Goal: Task Accomplishment & Management: Manage account settings

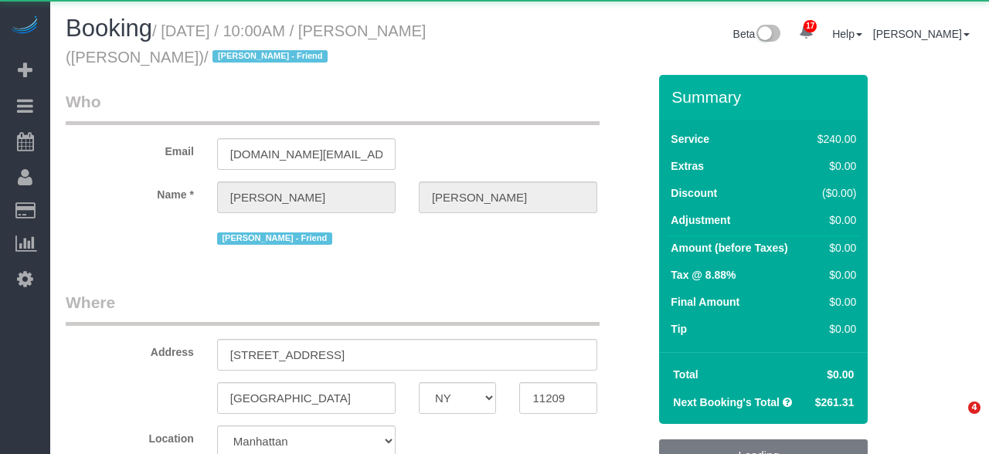
select select "NY"
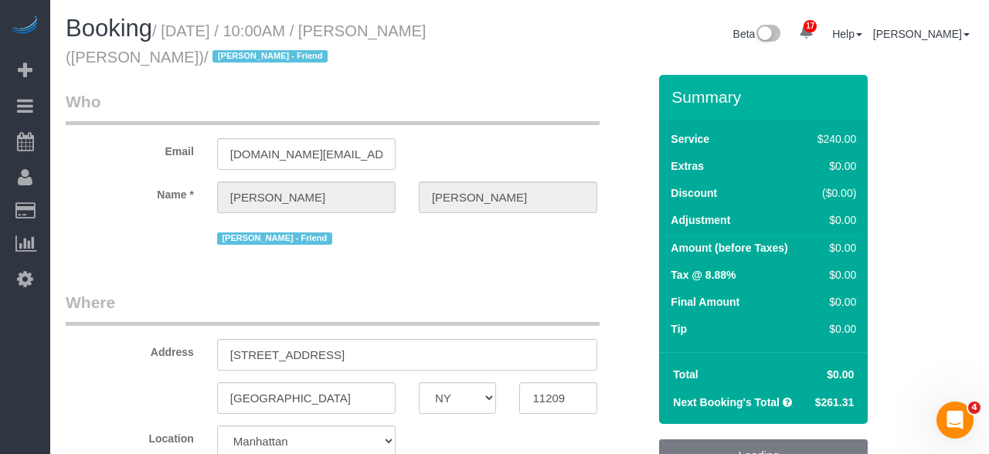
select select "object:3551"
select select "string:stripe-pm_1QUXjS4VGloSiKo7gLo9flBQ"
select select "2"
select select "120"
select select "number:89"
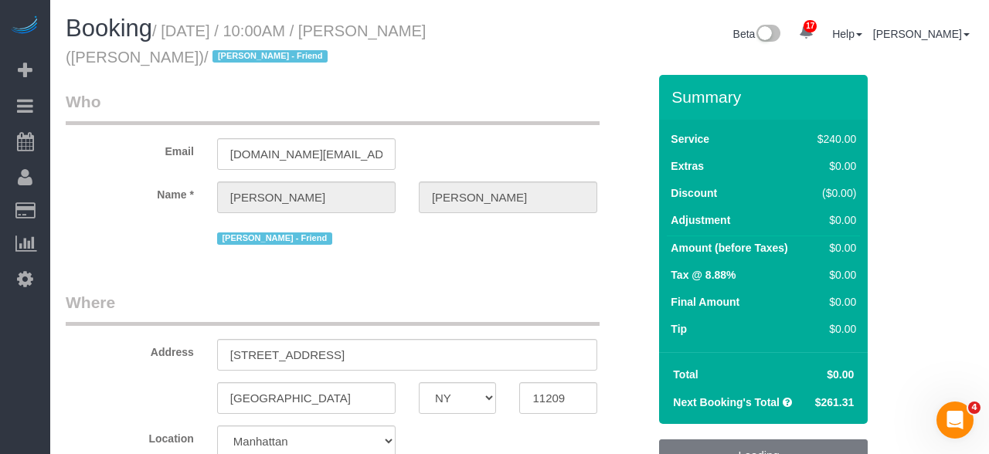
select select "number:90"
select select "number:13"
select select "number:7"
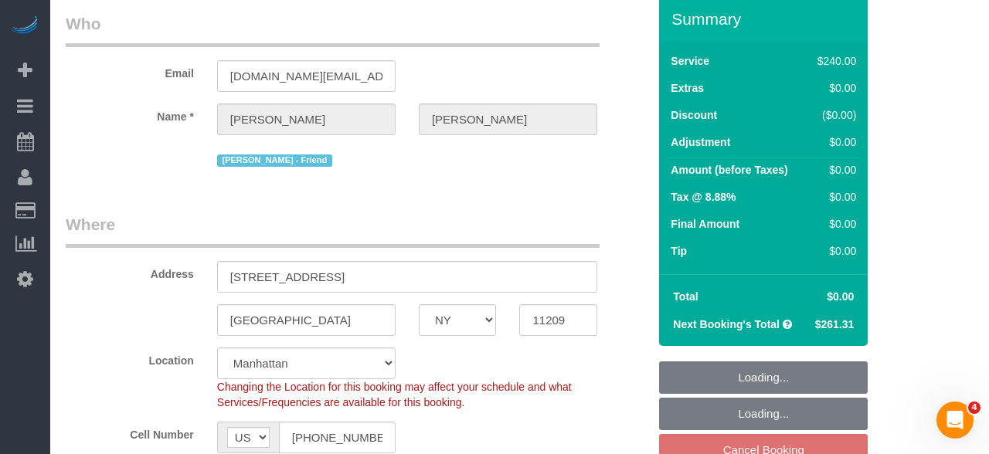
select select "object:4135"
select select "spot3"
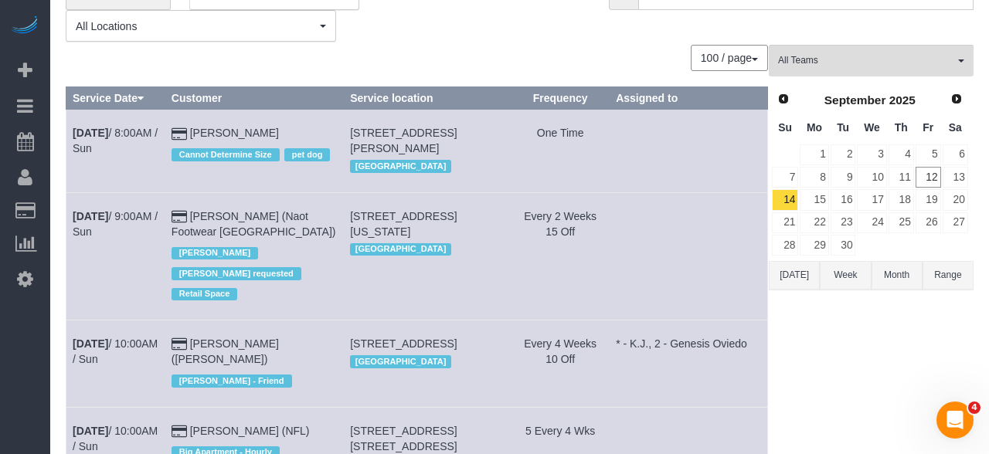
scroll to position [77, 0]
click at [232, 338] on link "[PERSON_NAME] ([PERSON_NAME])" at bounding box center [225, 352] width 107 height 28
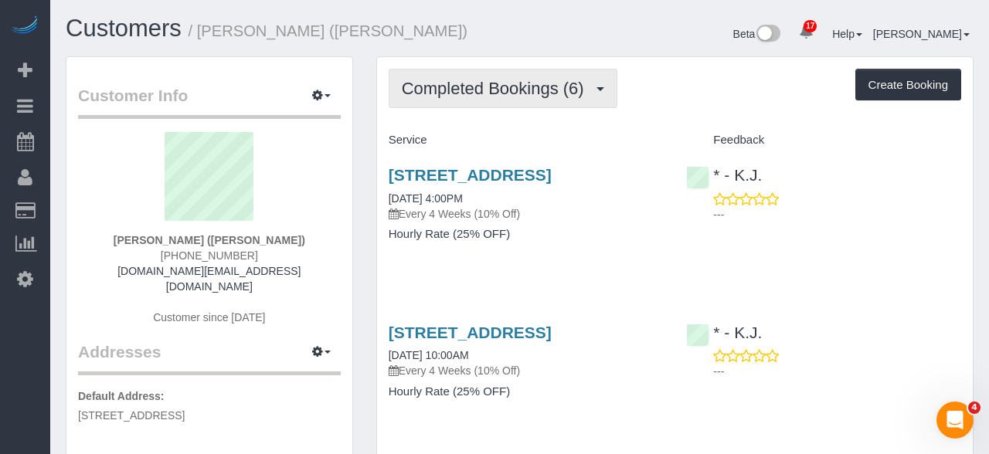
click at [461, 85] on span "Completed Bookings (6)" at bounding box center [497, 88] width 190 height 19
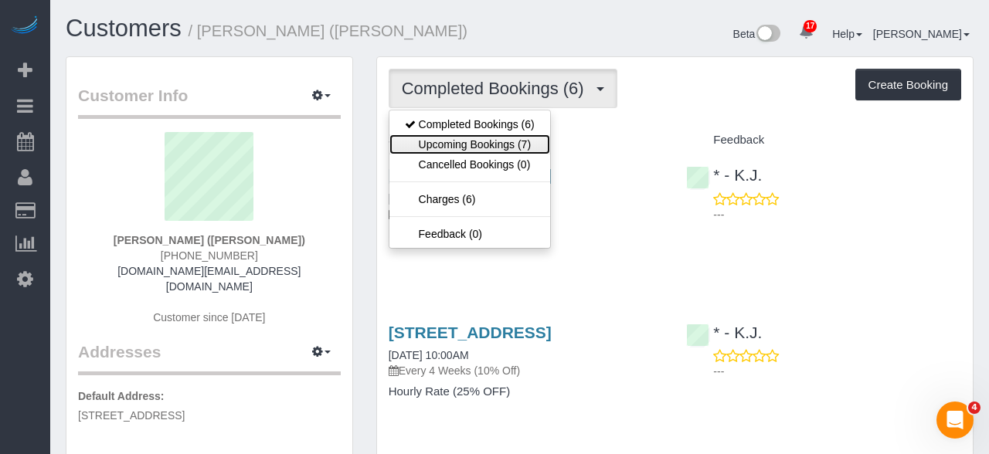
click at [448, 142] on link "Upcoming Bookings (7)" at bounding box center [469, 144] width 161 height 20
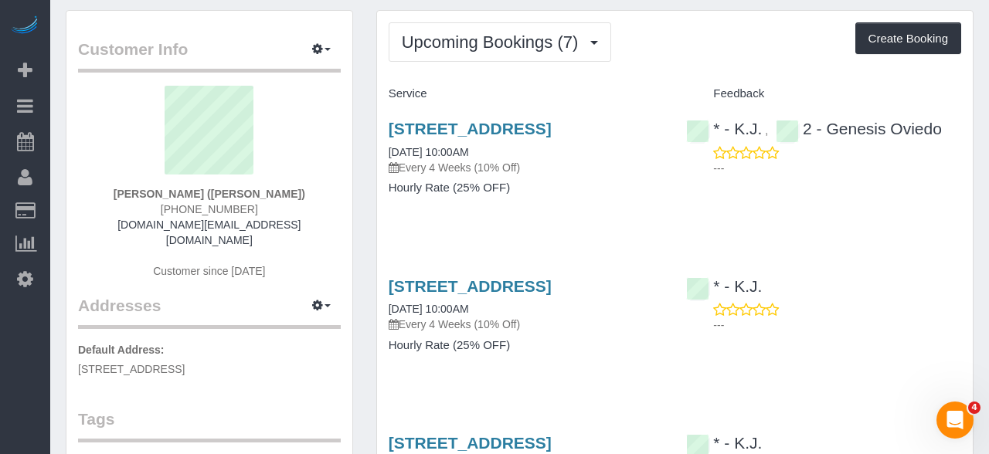
scroll to position [47, 0]
click at [419, 131] on link "[STREET_ADDRESS]" at bounding box center [470, 128] width 163 height 18
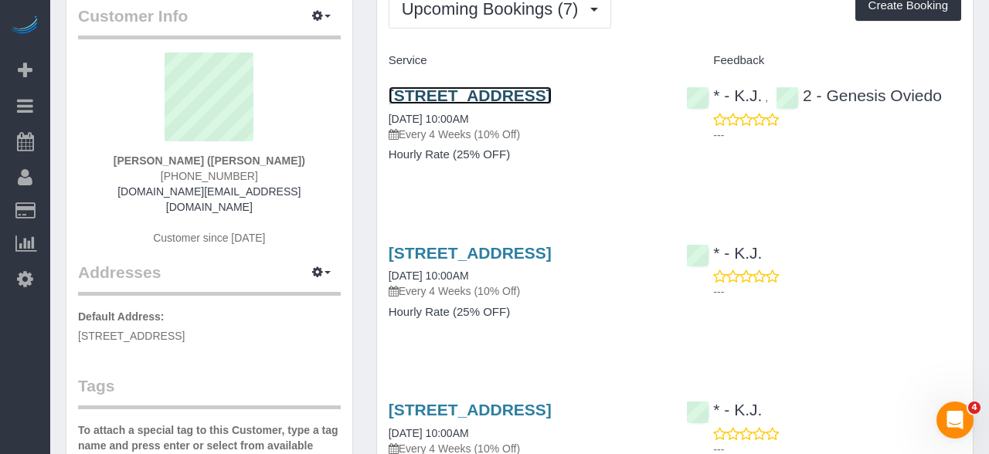
scroll to position [0, 0]
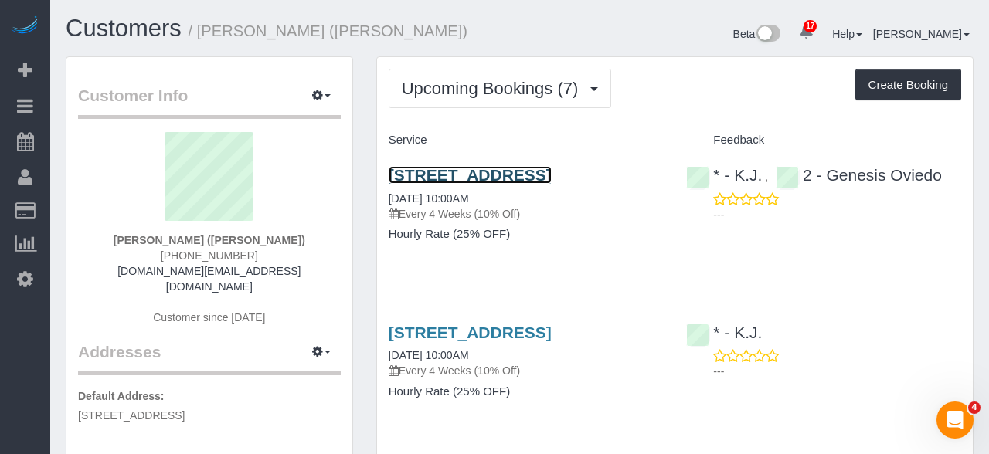
click at [552, 168] on link "[STREET_ADDRESS]" at bounding box center [470, 175] width 163 height 18
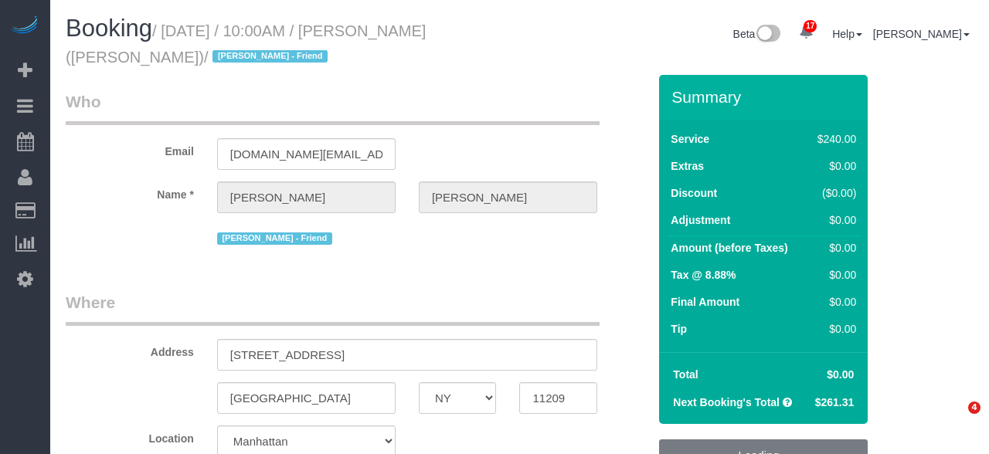
select select "NY"
select select "object:786"
select select "string:[GEOGRAPHIC_DATA]"
select select "2"
select select "120"
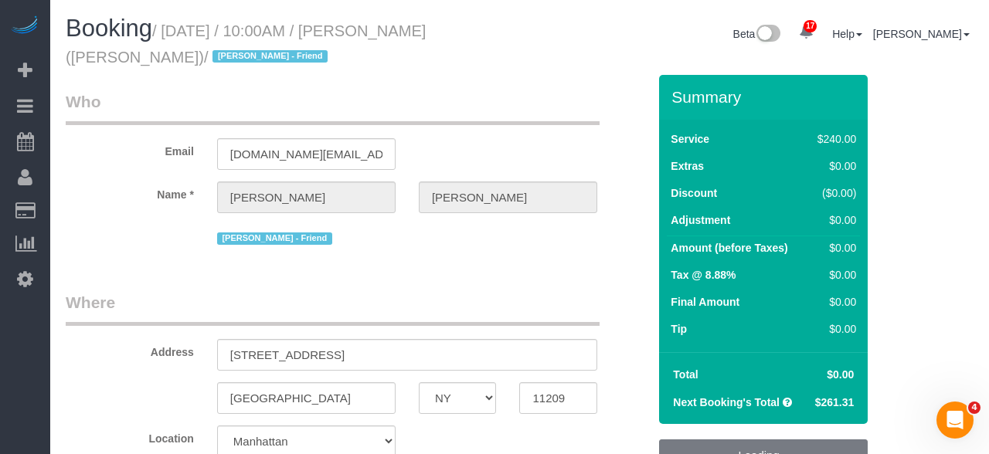
select select "number:89"
select select "number:90"
select select "number:13"
select select "number:7"
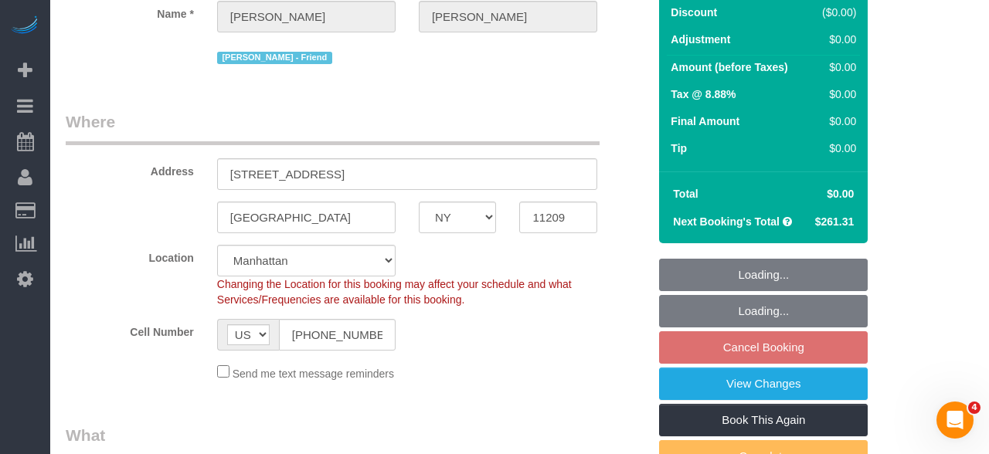
select select "spot3"
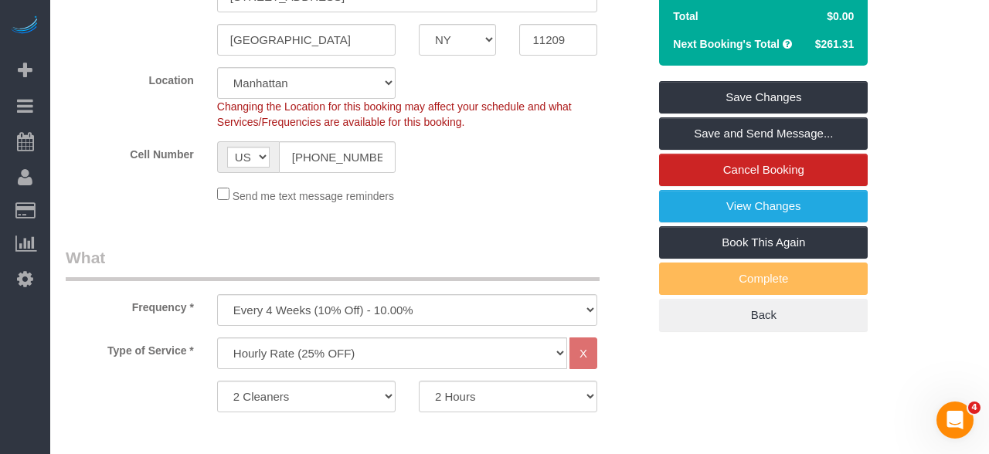
scroll to position [356, 0]
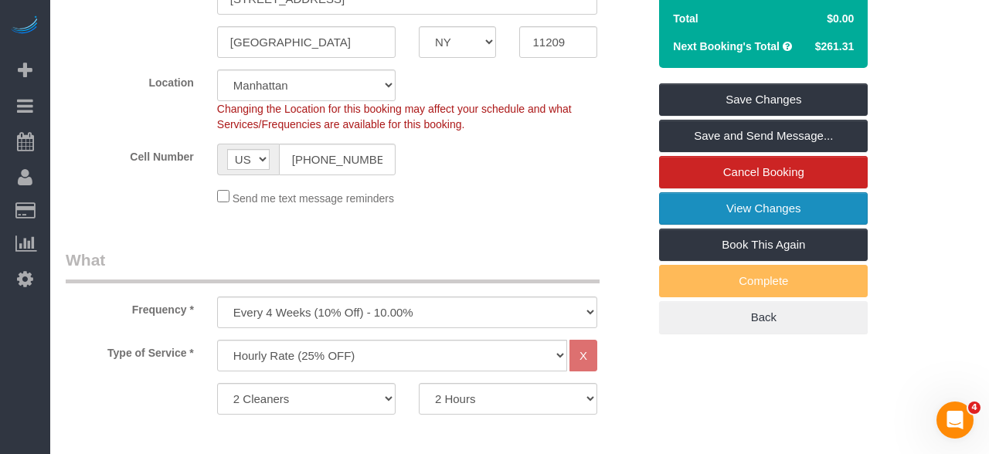
click at [837, 208] on link "View Changes" at bounding box center [763, 208] width 209 height 32
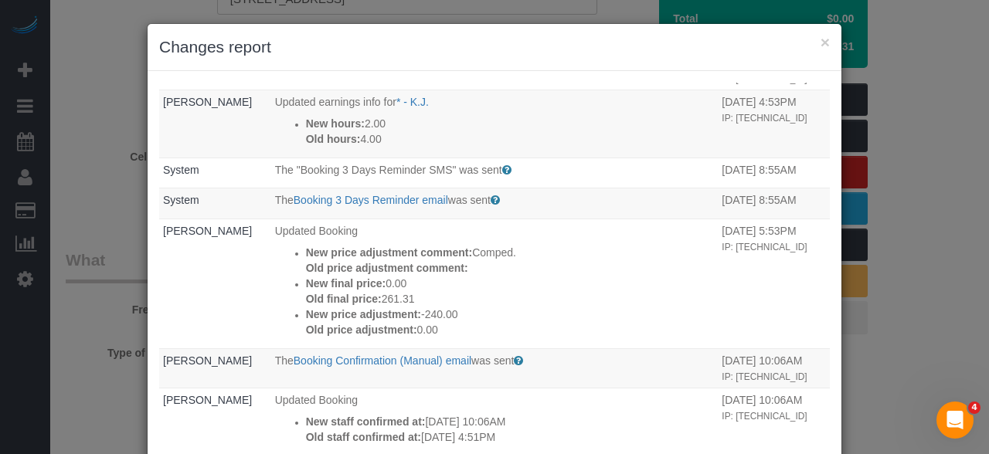
scroll to position [0, 0]
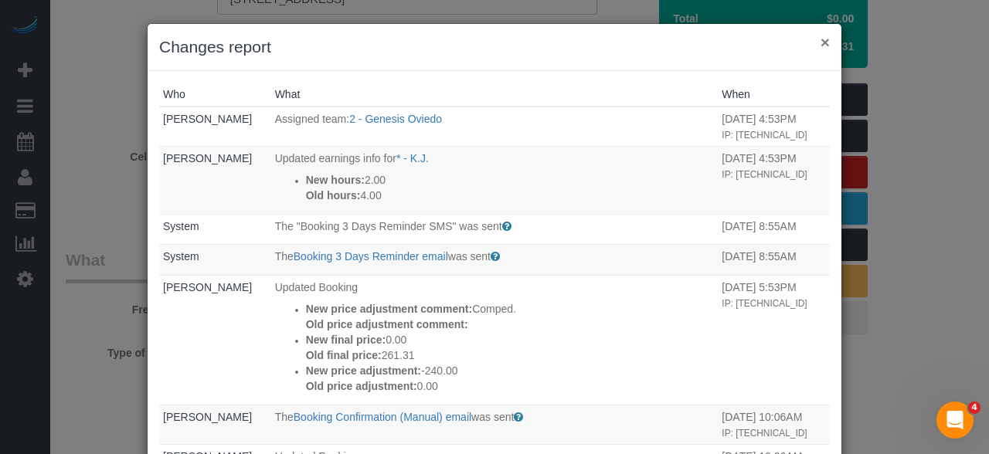
click at [823, 41] on button "×" at bounding box center [825, 42] width 9 height 16
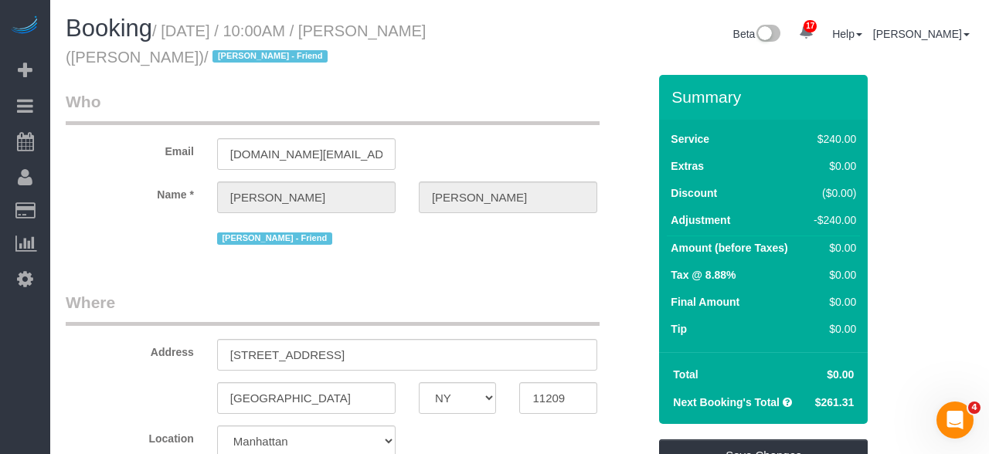
click at [160, 454] on div "Location Manhattan Austin Boston Bronx Brooklyn Charlotte Denver New Jersey Por…" at bounding box center [356, 457] width 605 height 63
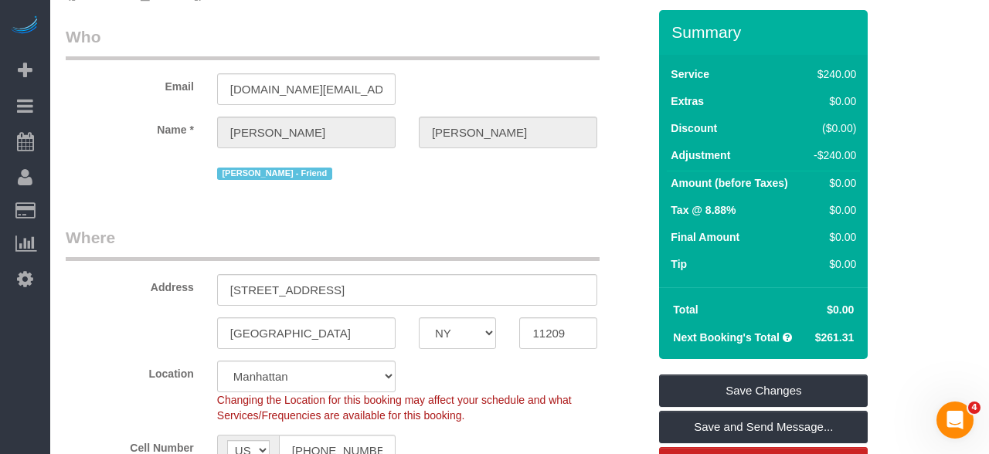
scroll to position [56, 0]
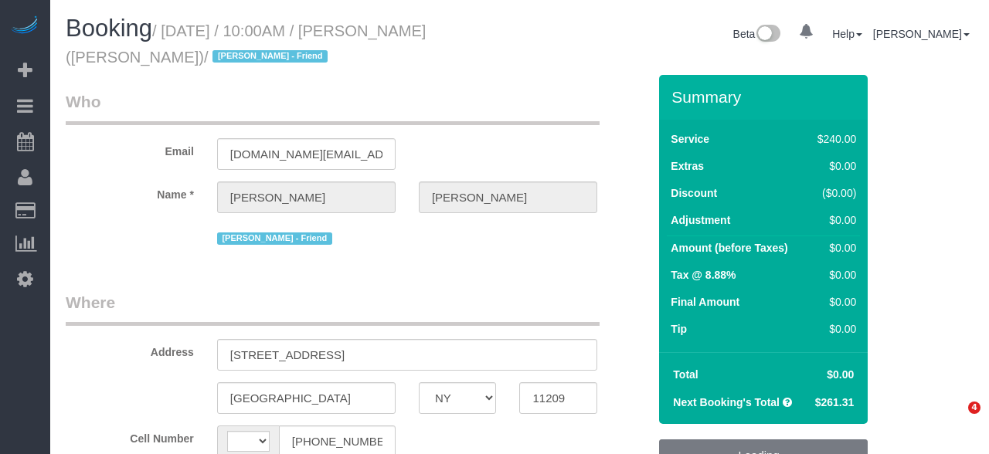
select select "NY"
select select "string:[GEOGRAPHIC_DATA]"
select select "object:533"
select select "2"
select select "120"
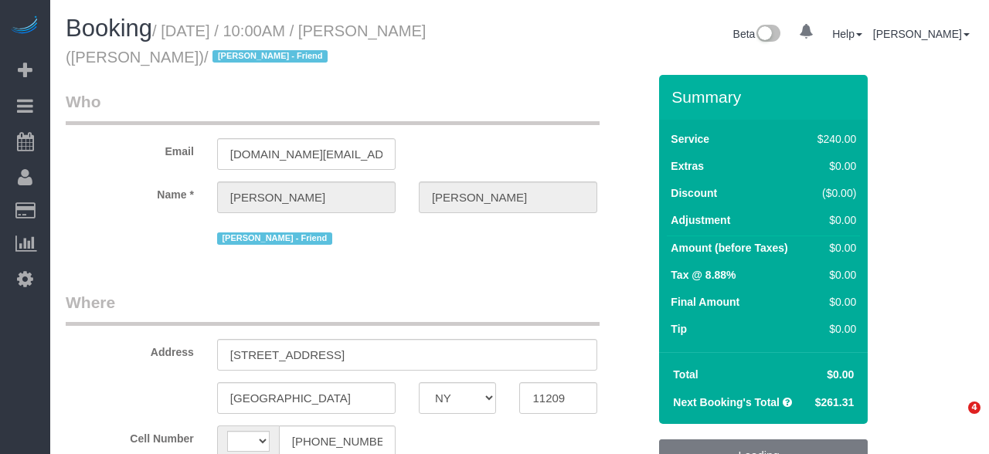
select select "number:89"
select select "number:90"
select select "number:13"
select select "number:7"
select select "string:stripe-pm_1QUXjS4VGloSiKo7gLo9flBQ"
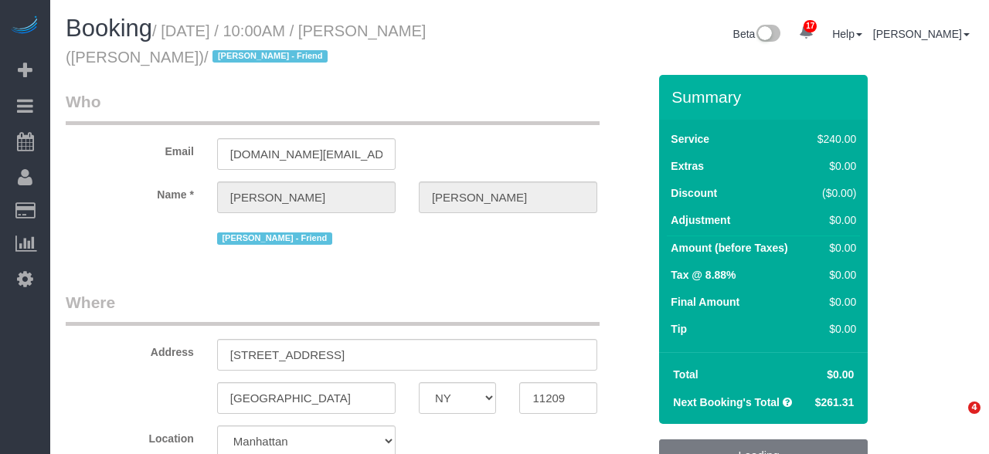
select select "object:1511"
select select "spot3"
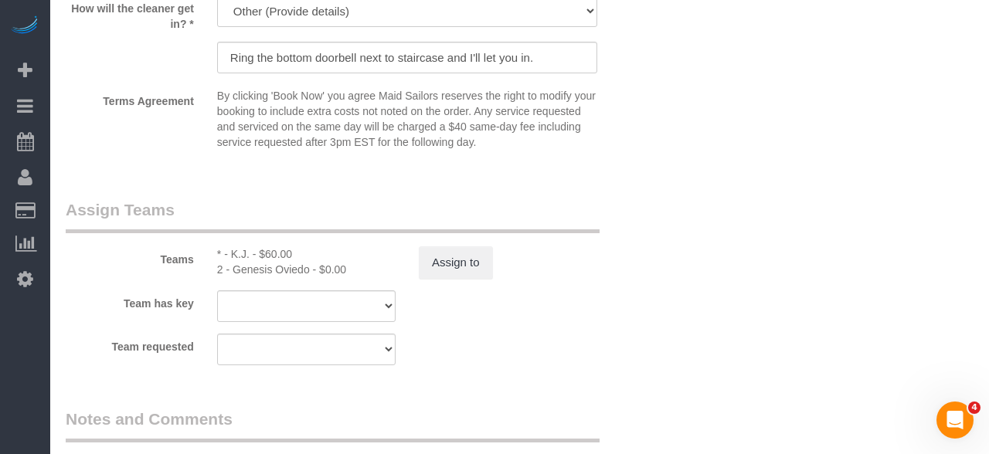
scroll to position [1637, 0]
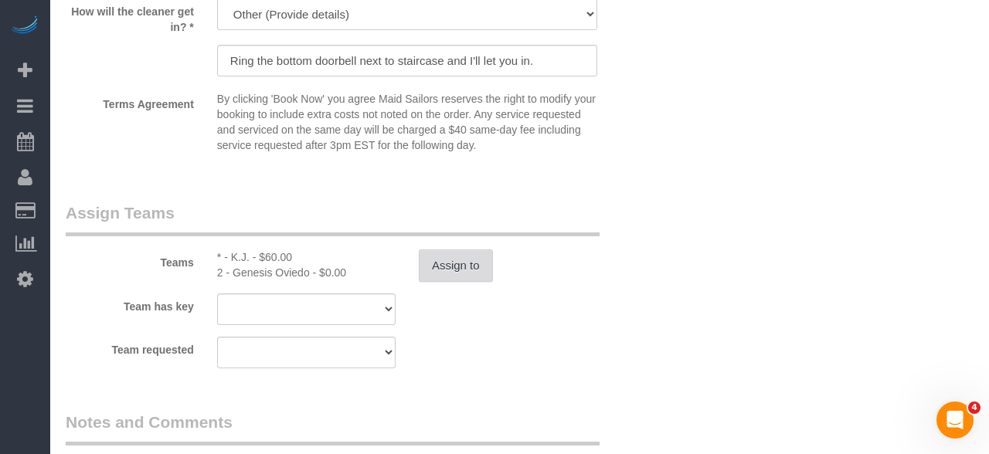
click at [481, 269] on button "Assign to" at bounding box center [456, 266] width 74 height 32
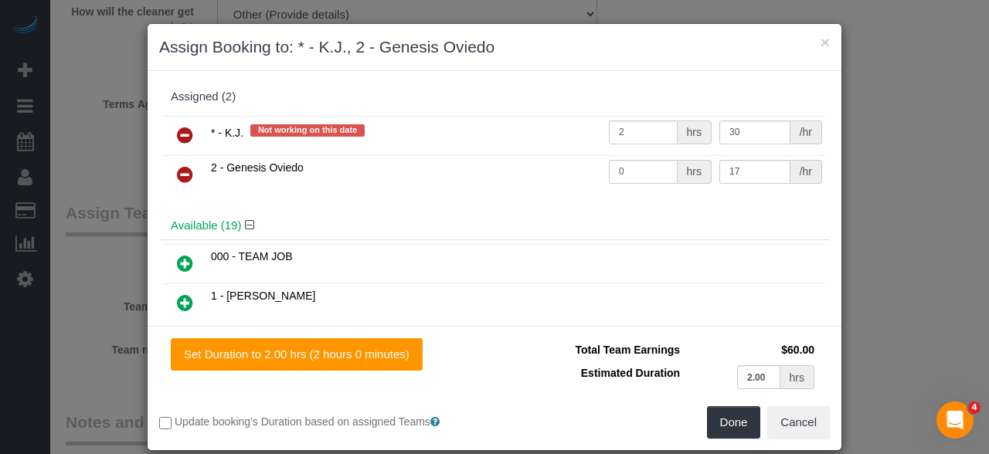
click at [179, 134] on icon at bounding box center [185, 135] width 16 height 19
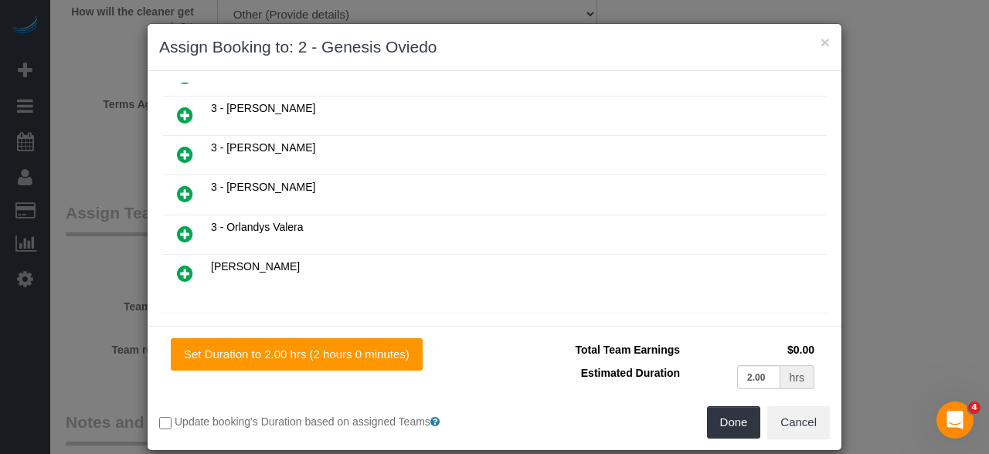
scroll to position [676, 0]
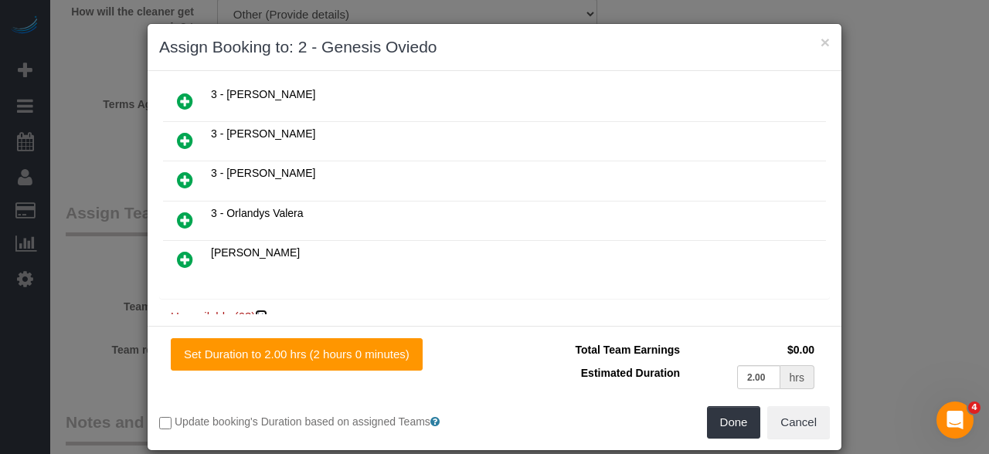
click at [263, 311] on icon at bounding box center [262, 317] width 9 height 12
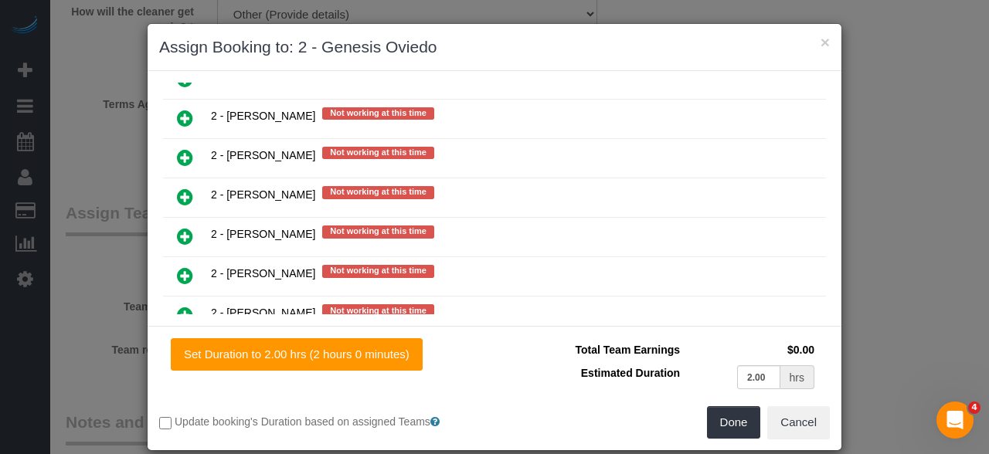
scroll to position [2305, 0]
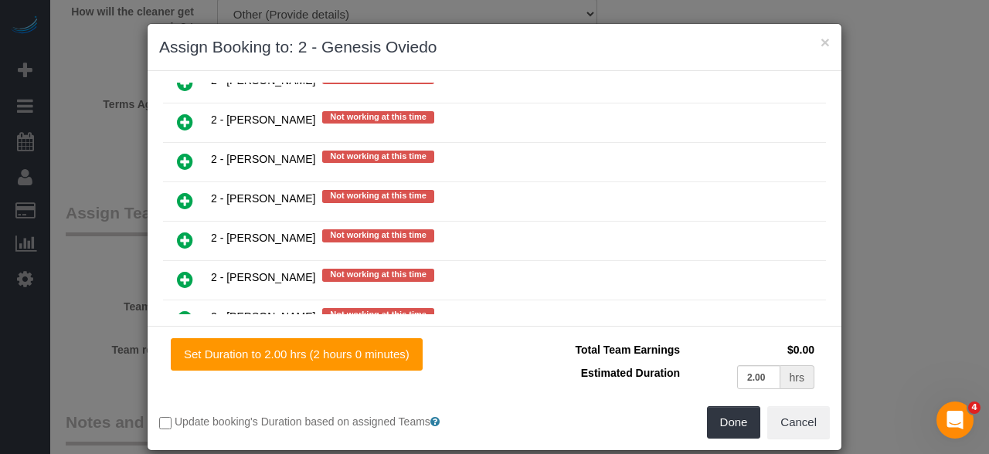
click at [188, 389] on icon at bounding box center [185, 398] width 16 height 19
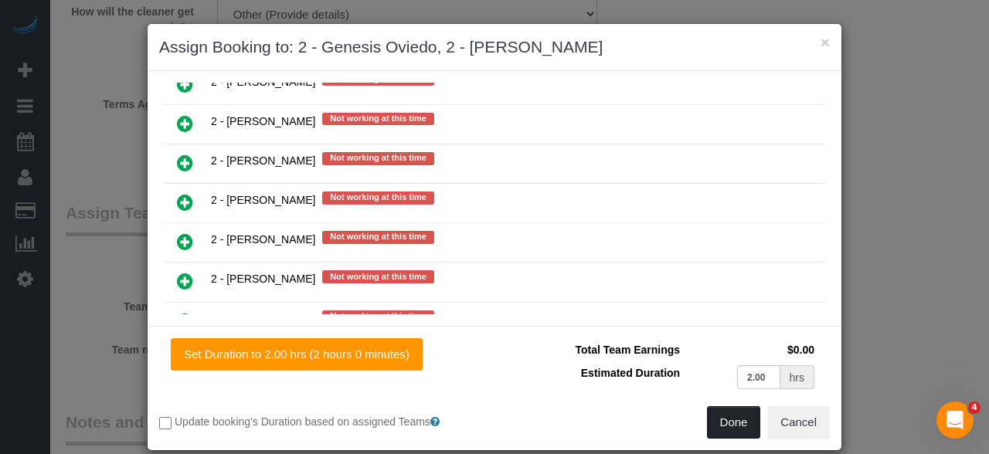
click at [734, 426] on button "Done" at bounding box center [734, 422] width 54 height 32
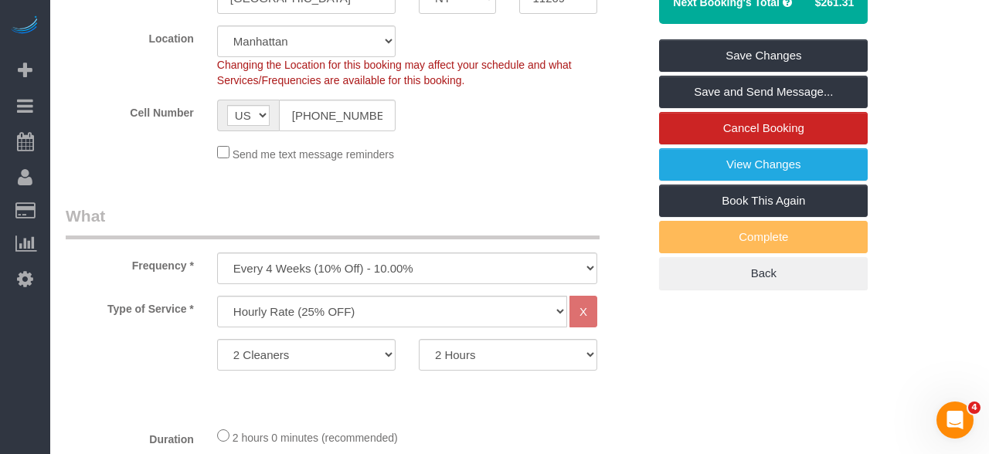
scroll to position [399, 0]
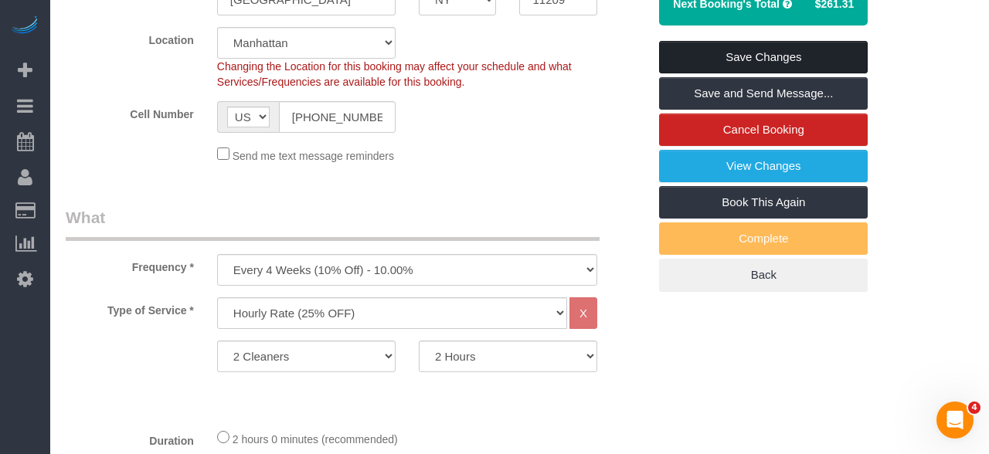
click at [822, 56] on link "Save Changes" at bounding box center [763, 57] width 209 height 32
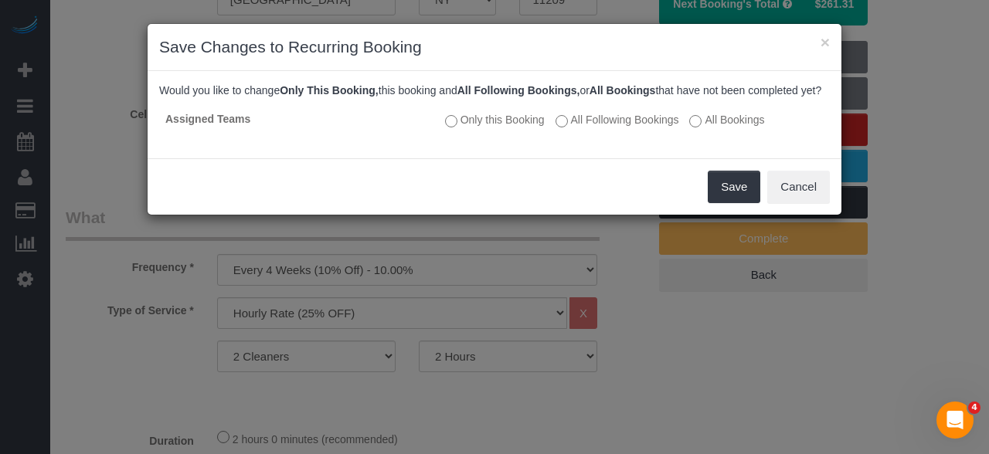
click at [631, 119] on label "All Following Bookings" at bounding box center [618, 119] width 124 height 15
click at [736, 185] on button "Save" at bounding box center [734, 187] width 53 height 32
